Goal: Complete application form

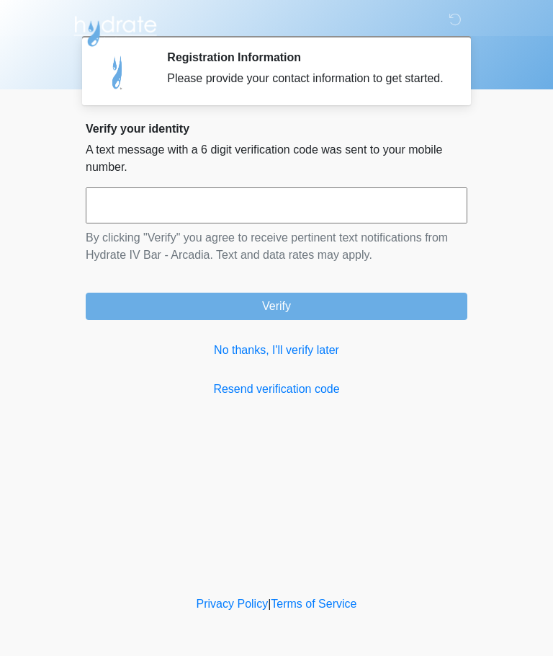
scroll to position [1, 0]
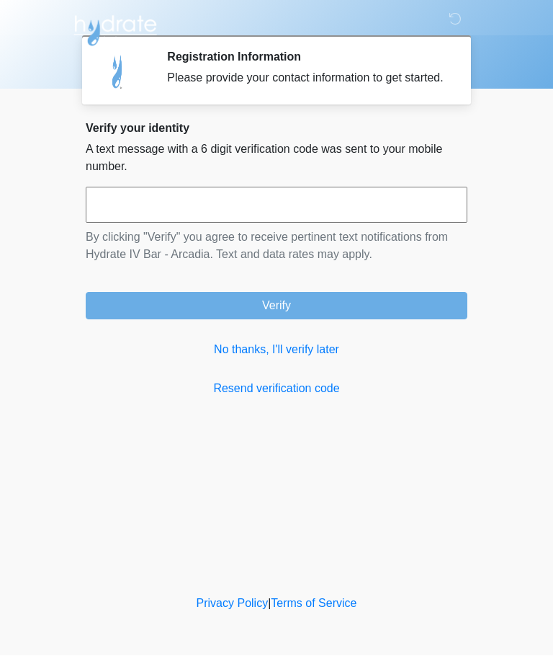
click at [418, 223] on input "text" at bounding box center [277, 205] width 382 height 36
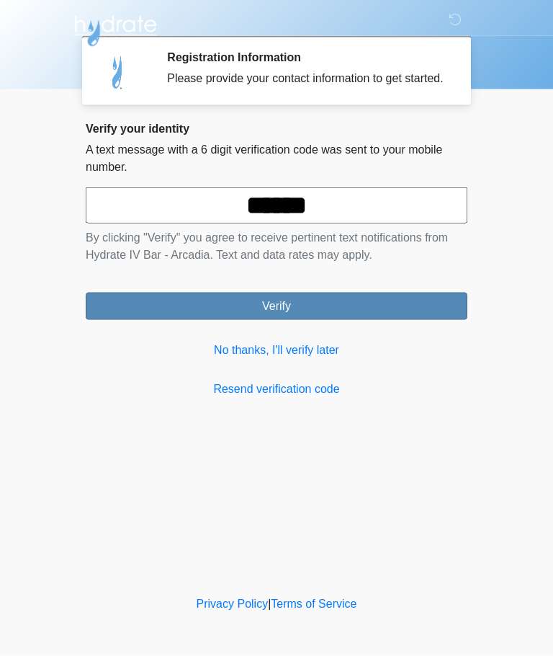
type input "******"
click at [392, 308] on button "Verify" at bounding box center [277, 305] width 382 height 27
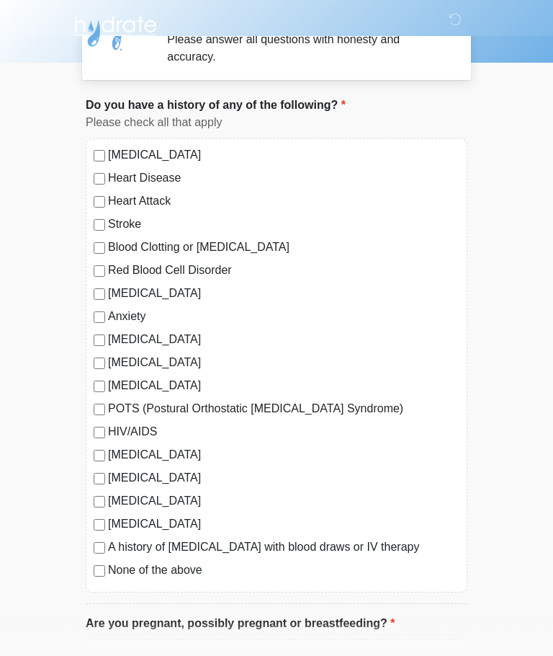
scroll to position [95, 0]
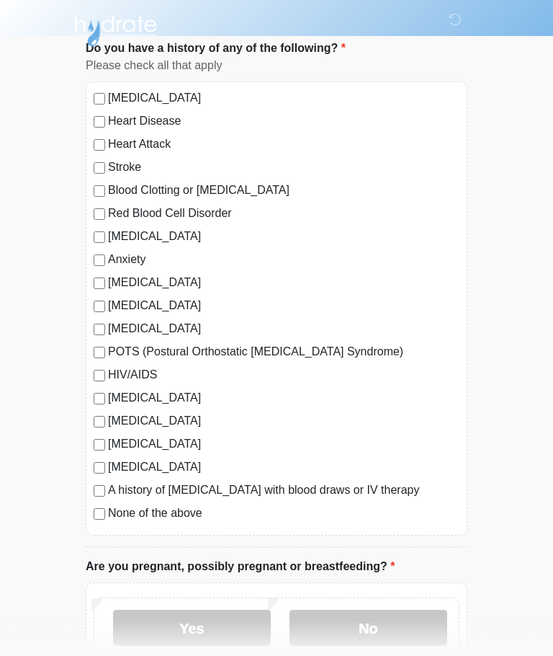
click at [110, 511] on label "None of the above" at bounding box center [284, 513] width 352 height 17
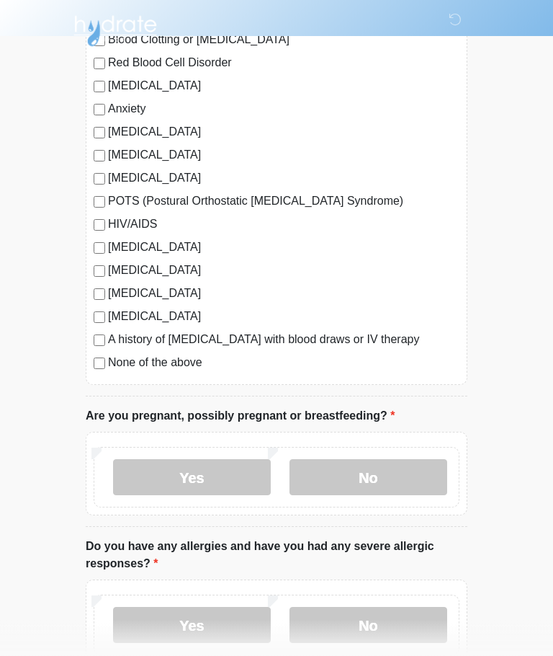
scroll to position [246, 0]
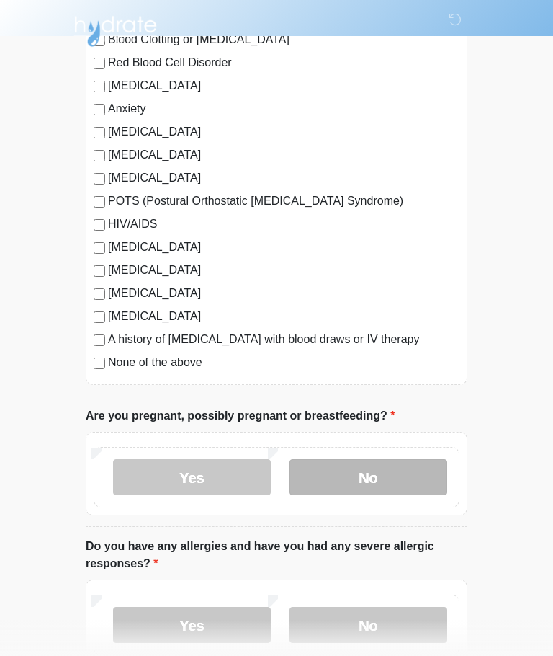
click at [375, 478] on label "No" at bounding box center [369, 477] width 158 height 36
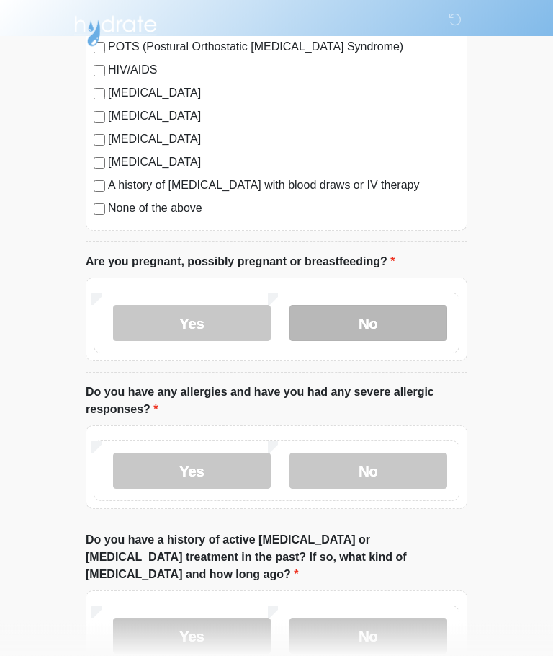
scroll to position [401, 0]
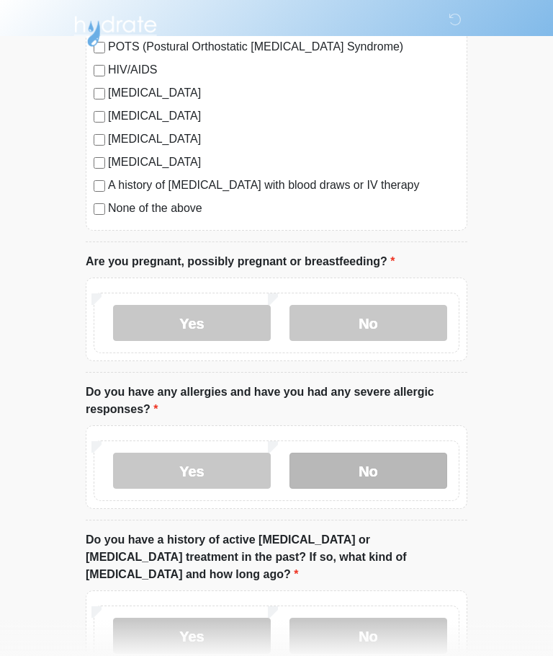
click at [419, 473] on label "No" at bounding box center [369, 470] width 158 height 36
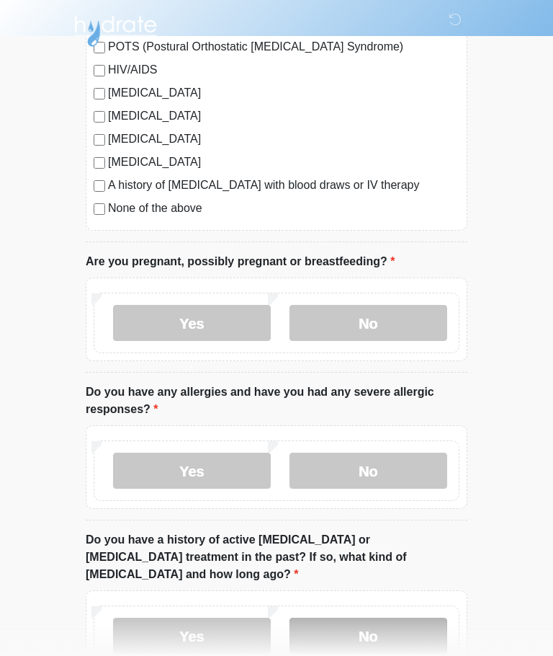
click at [418, 618] on label "No" at bounding box center [369, 635] width 158 height 36
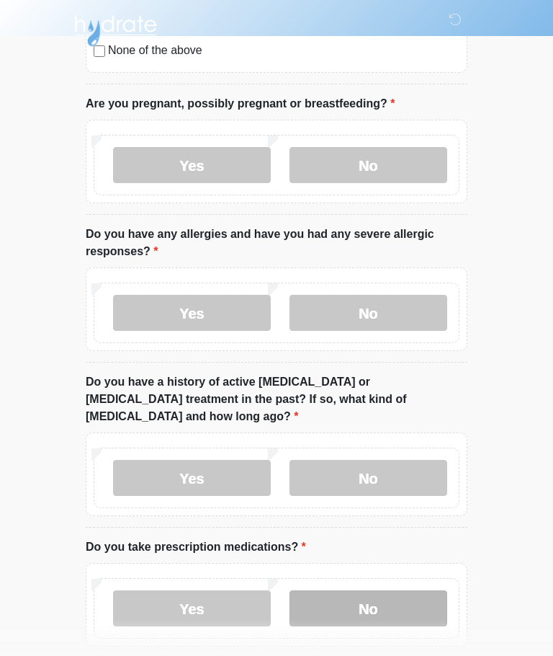
click at [411, 591] on label "No" at bounding box center [369, 609] width 158 height 36
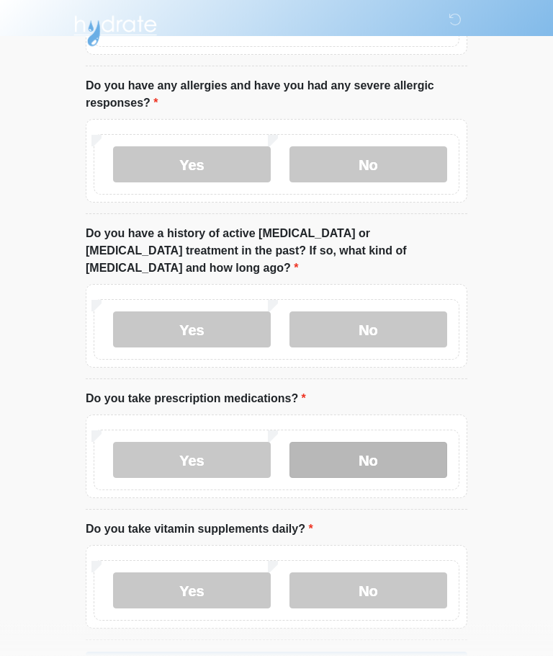
scroll to position [738, 0]
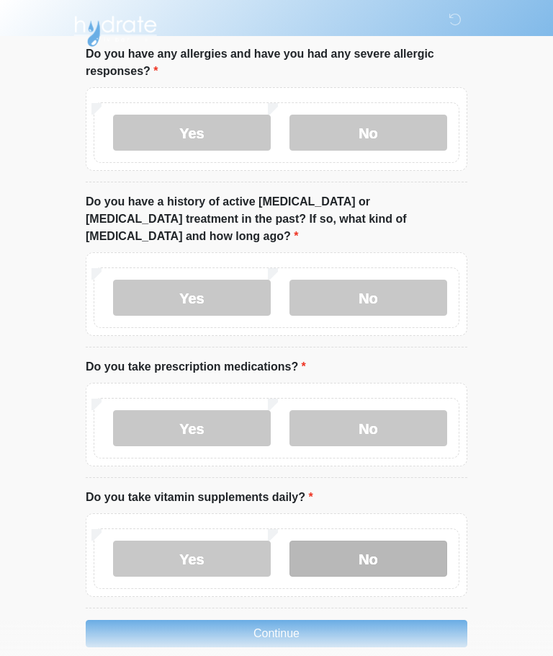
click at [410, 540] on label "No" at bounding box center [369, 558] width 158 height 36
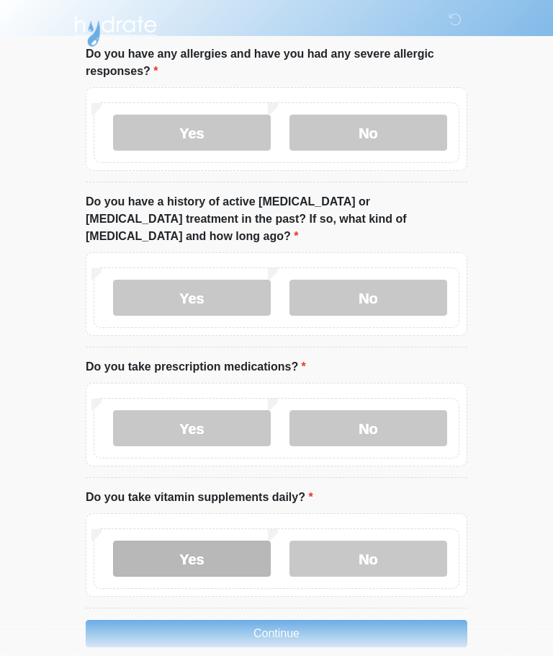
click at [217, 540] on label "Yes" at bounding box center [192, 558] width 158 height 36
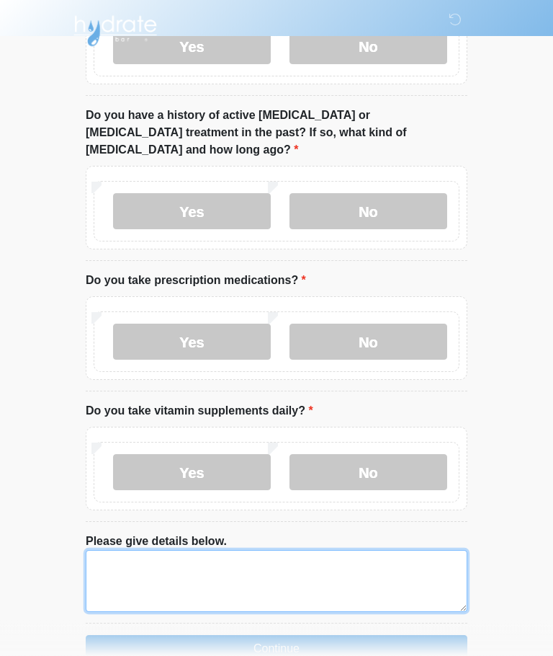
click at [318, 554] on textarea "Please give details below." at bounding box center [277, 581] width 382 height 62
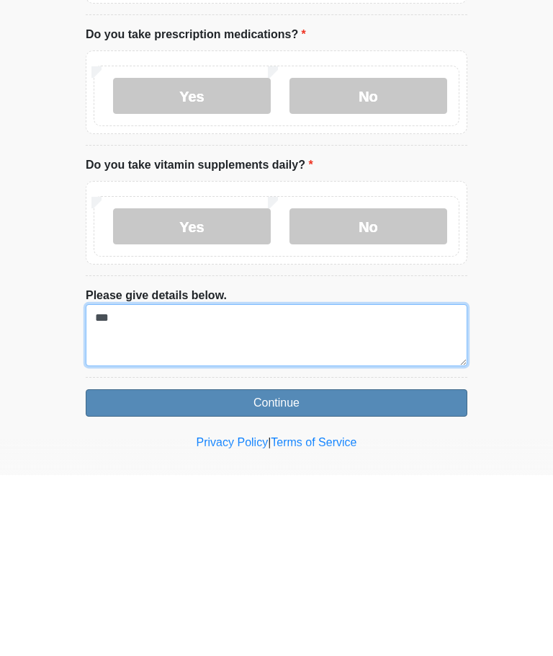
type textarea "***"
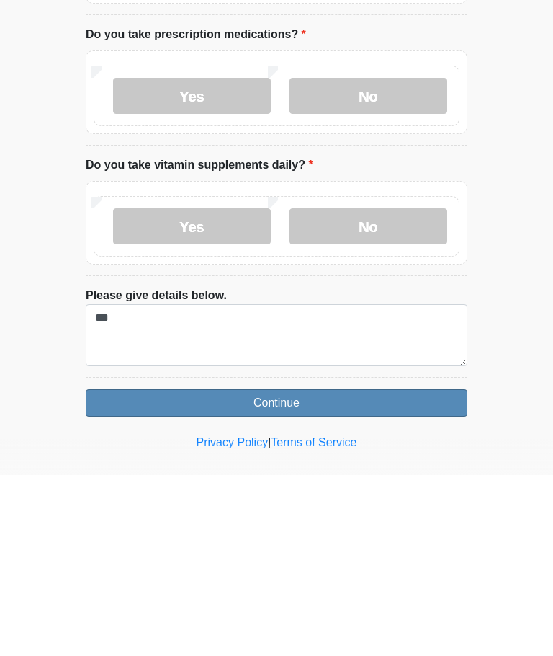
click at [413, 570] on button "Continue" at bounding box center [277, 583] width 382 height 27
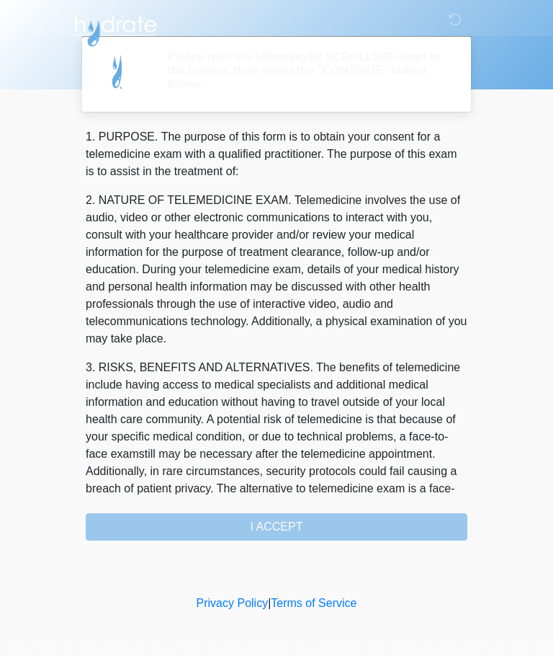
scroll to position [0, 0]
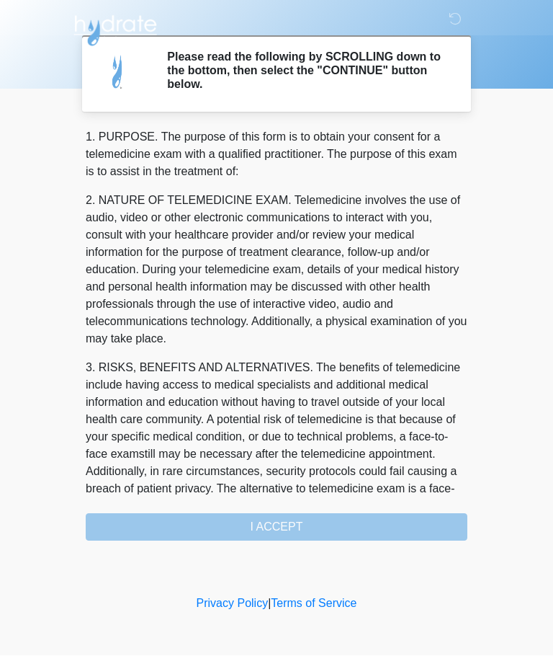
click at [367, 530] on div "1. PURPOSE. The purpose of this form is to obtain your consent for a telemedici…" at bounding box center [277, 335] width 382 height 412
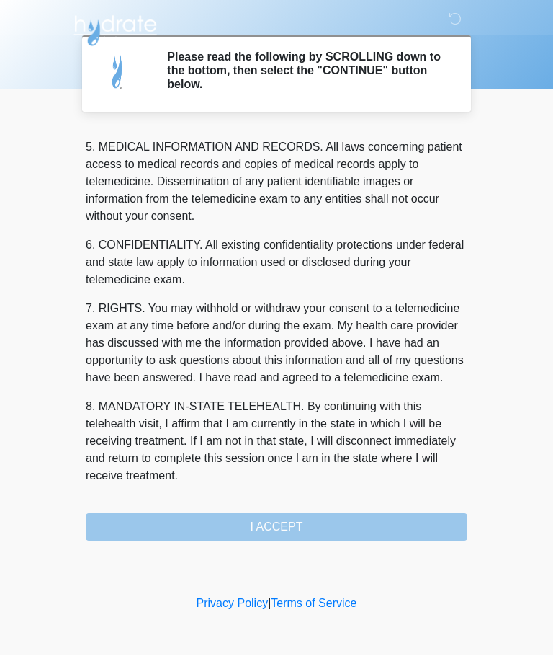
click at [321, 532] on button "I ACCEPT" at bounding box center [277, 527] width 382 height 27
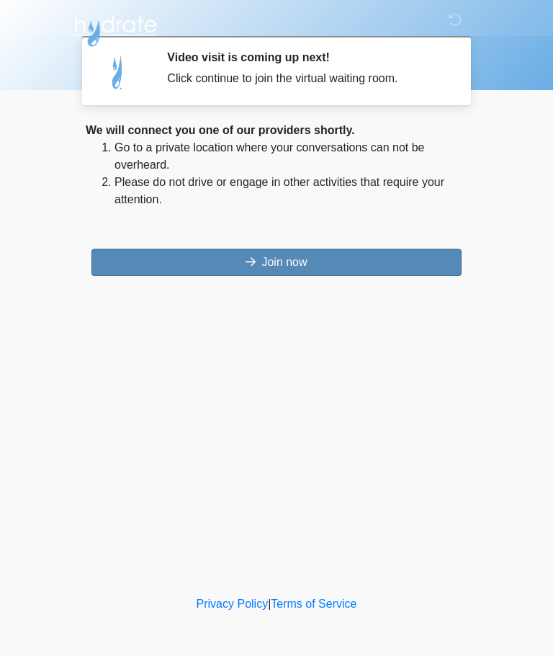
click at [363, 269] on button "Join now" at bounding box center [276, 262] width 370 height 27
